Goal: Information Seeking & Learning: Learn about a topic

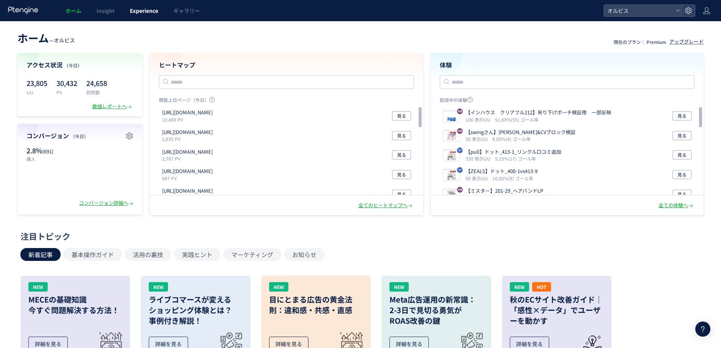
click at [150, 15] on link "Experience" at bounding box center [144, 10] width 44 height 21
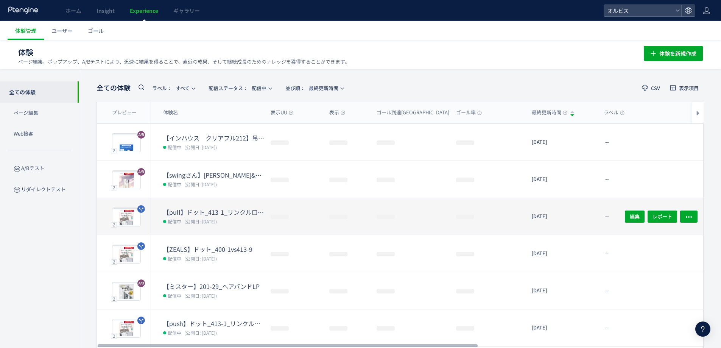
click at [230, 224] on dd "配信中 (公開日: [DATE])" at bounding box center [213, 221] width 101 height 10
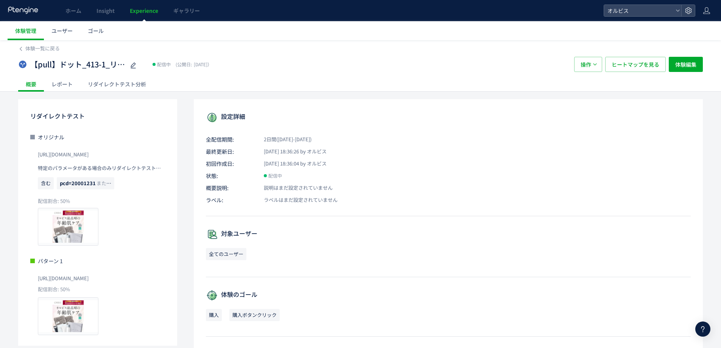
click at [125, 87] on div "リダイレクトテスト分析" at bounding box center [116, 83] width 73 height 15
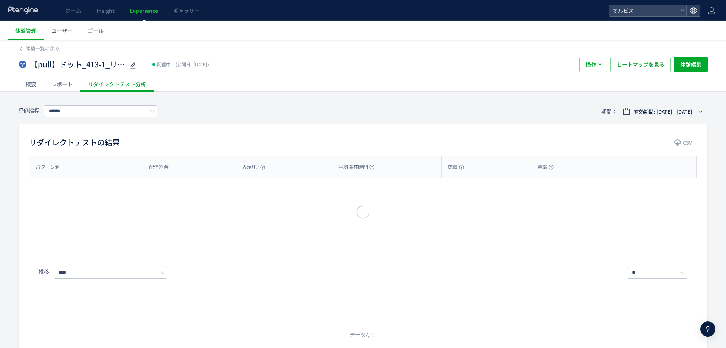
type input "**"
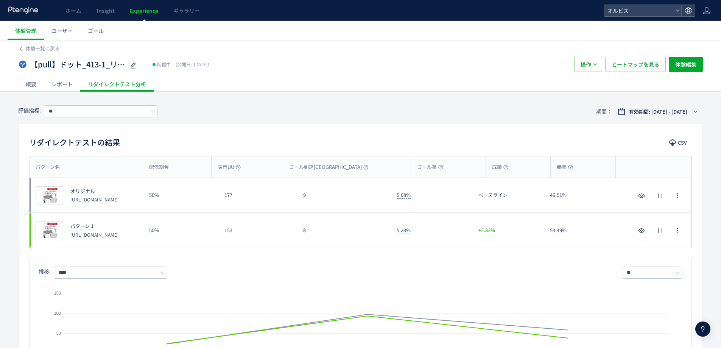
click at [150, 12] on span "Experience" at bounding box center [144, 11] width 28 height 8
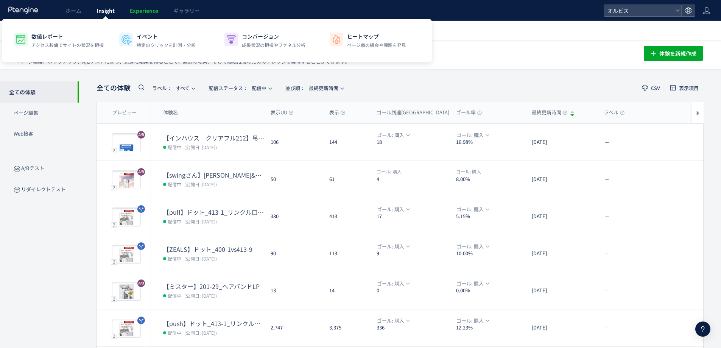
click at [115, 5] on link "Insight" at bounding box center [105, 10] width 33 height 21
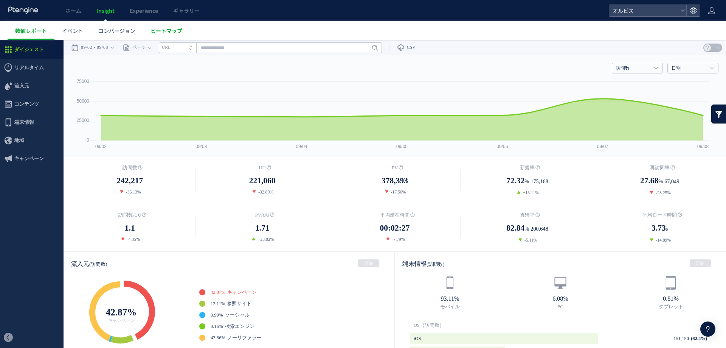
click at [168, 35] on link "ヒートマップ" at bounding box center [166, 30] width 47 height 19
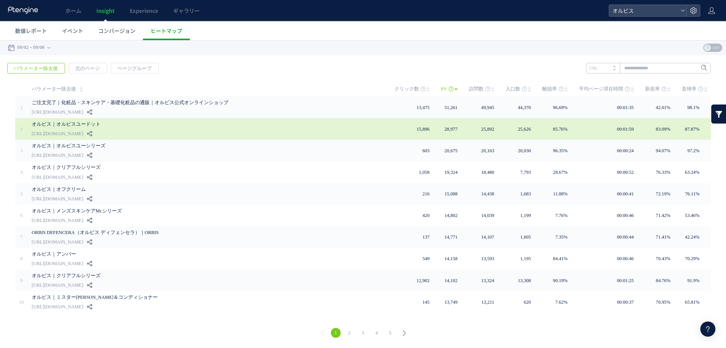
click at [149, 131] on div "オルビス｜オルビスユードット [URL][DOMAIN_NAME]" at bounding box center [208, 129] width 352 height 22
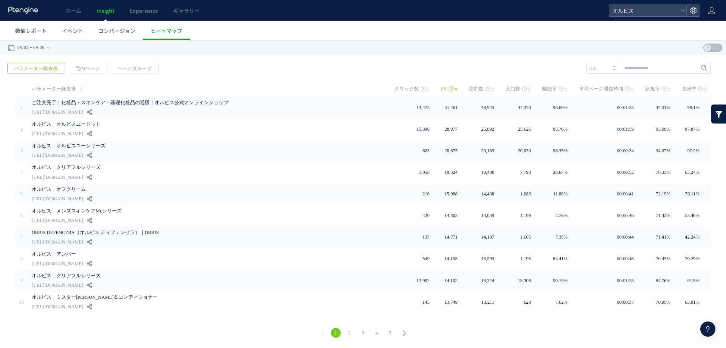
click at [718, 115] on link at bounding box center [719, 113] width 15 height 19
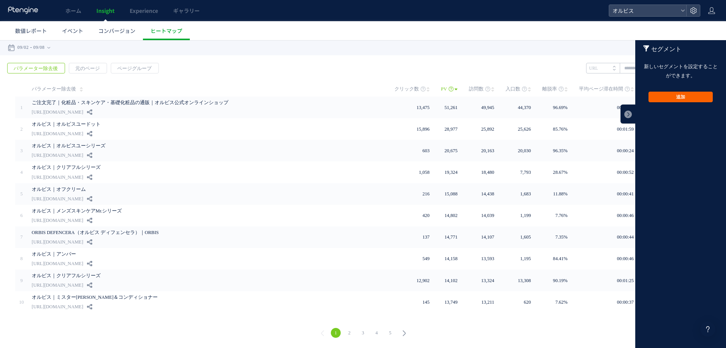
click at [688, 99] on button "追加" at bounding box center [681, 97] width 64 height 11
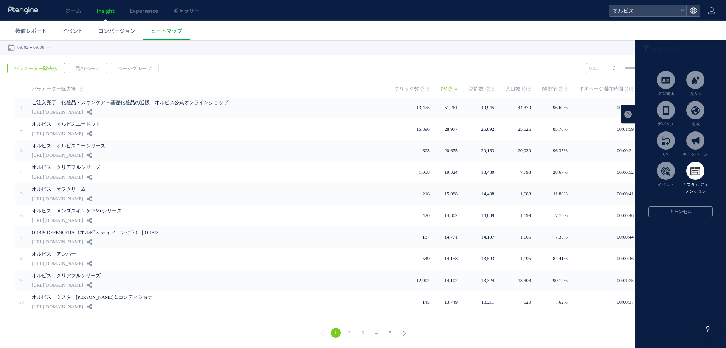
click at [689, 169] on span at bounding box center [696, 171] width 18 height 18
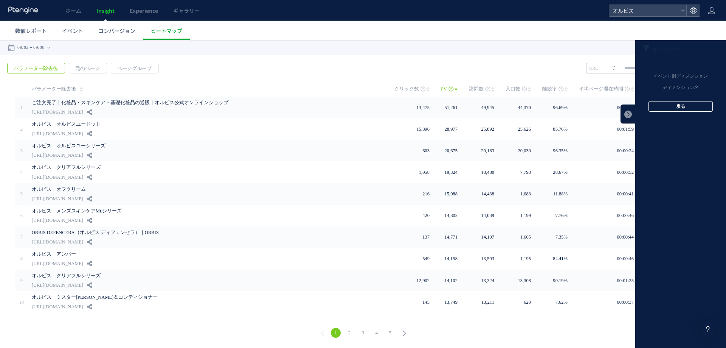
click at [664, 104] on button "戻る" at bounding box center [681, 106] width 64 height 11
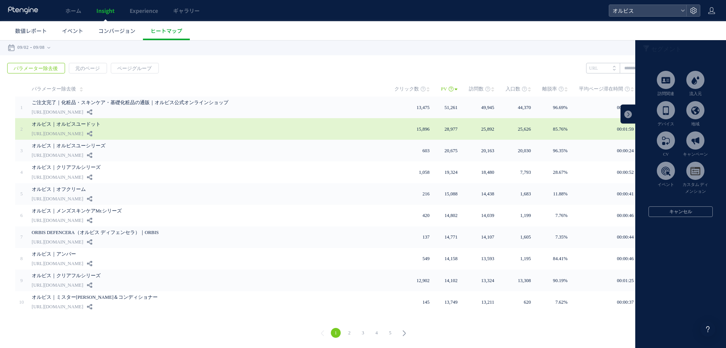
drag, startPoint x: 630, startPoint y: 115, endPoint x: 614, endPoint y: 122, distance: 16.8
click at [629, 115] on link at bounding box center [628, 113] width 15 height 19
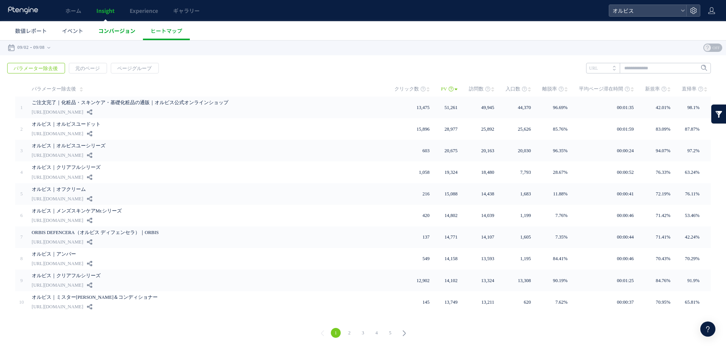
drag, startPoint x: 124, startPoint y: 30, endPoint x: 93, endPoint y: 25, distance: 30.7
click at [123, 30] on span "コンバージョン" at bounding box center [116, 31] width 37 height 8
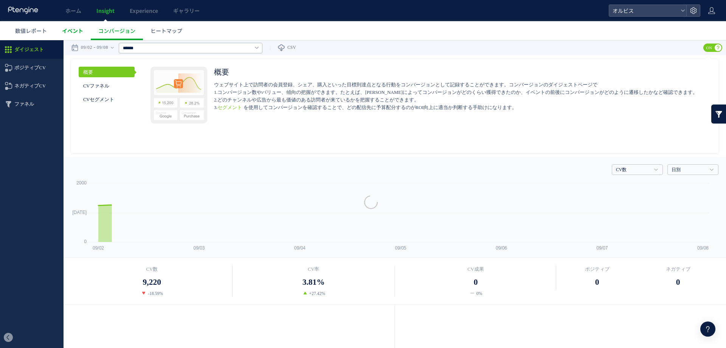
click at [47, 30] on link "数値レポート" at bounding box center [31, 30] width 47 height 19
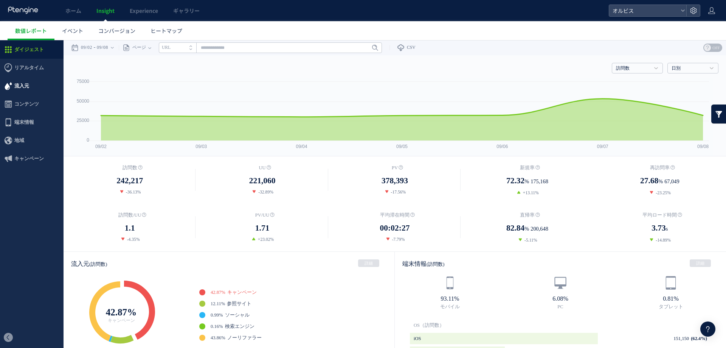
click at [33, 89] on span "流入元" at bounding box center [32, 86] width 64 height 18
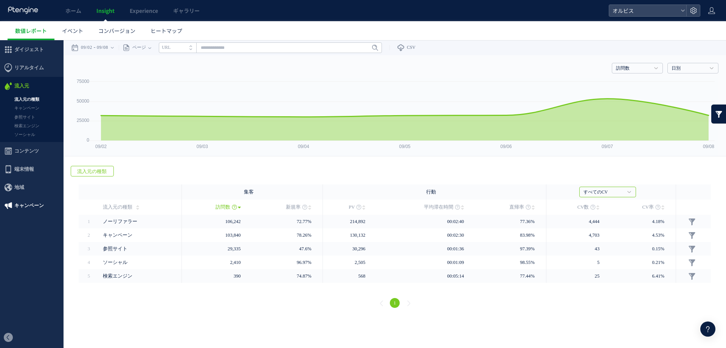
click at [39, 210] on span "キャンペーン" at bounding box center [29, 205] width 30 height 18
